Goal: Information Seeking & Learning: Find specific fact

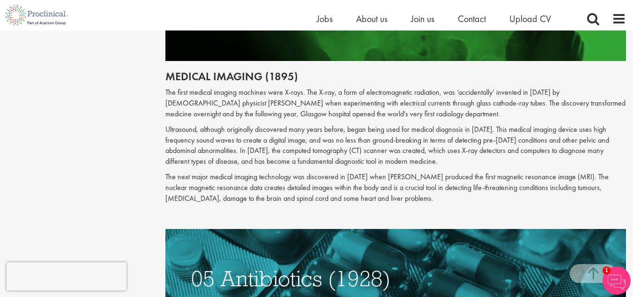
scroll to position [1154, 0]
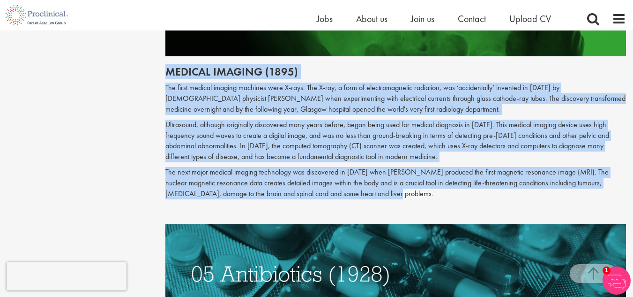
drag, startPoint x: 165, startPoint y: 73, endPoint x: 365, endPoint y: 192, distance: 232.8
copy div "Loremip dolorsi (0447) Ame conse adipisc elitsed doeiusmo temp I-utla. Etd M-al…"
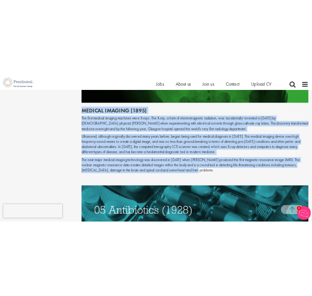
scroll to position [1145, 0]
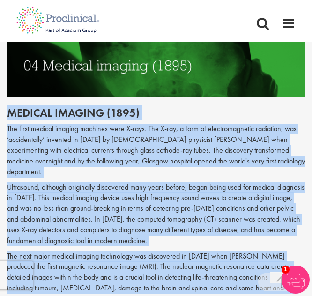
click at [120, 124] on p "The first medical imaging machines were X-rays. The X-ray, a form of electromag…" at bounding box center [156, 150] width 298 height 53
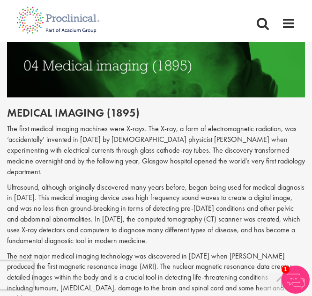
drag, startPoint x: 305, startPoint y: 0, endPoint x: 51, endPoint y: 156, distance: 297.6
click at [51, 156] on div "The first medical imaging machines were X-rays. The X-ray, a form of electromag…" at bounding box center [156, 222] width 298 height 196
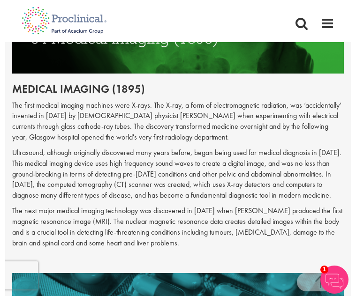
scroll to position [1171, 0]
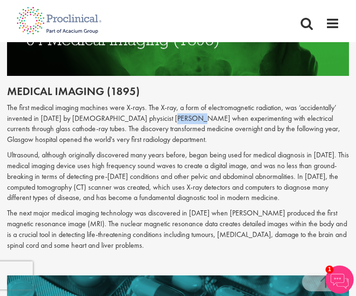
drag, startPoint x: 193, startPoint y: 108, endPoint x: 168, endPoint y: 109, distance: 24.4
click at [168, 109] on p "The first medical imaging machines were X-rays. The X-ray, a form of electromag…" at bounding box center [178, 124] width 342 height 43
copy p "Rӧntgen"
drag, startPoint x: 119, startPoint y: 107, endPoint x: 194, endPoint y: 109, distance: 74.5
click at [194, 109] on p "The first medical imaging machines were X-rays. The X-ray, a form of electromag…" at bounding box center [178, 124] width 342 height 43
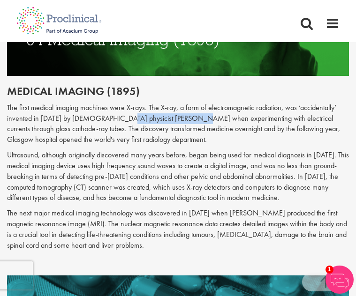
copy p "[PERSON_NAME]"
click at [186, 116] on p "The first medical imaging machines were X-rays. The X-ray, a form of electromag…" at bounding box center [178, 124] width 342 height 43
click at [170, 150] on p "Ultrasound, although originally discovered many years before, began being used …" at bounding box center [178, 176] width 342 height 53
